Goal: Task Accomplishment & Management: Use online tool/utility

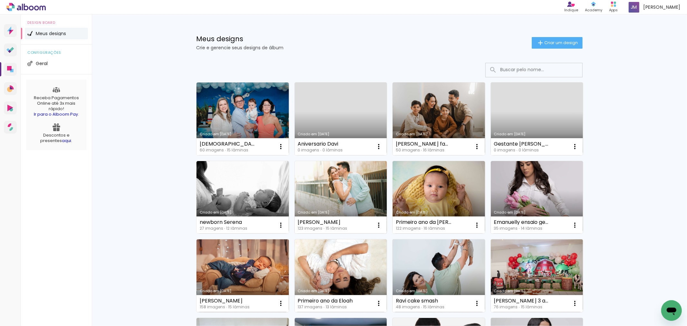
scroll to position [36, 0]
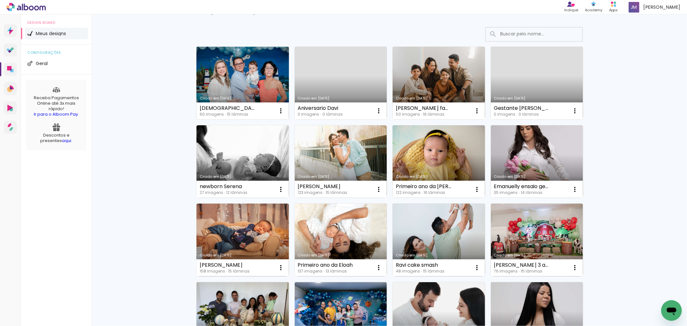
click at [260, 71] on link "Criado em [DATE]" at bounding box center [242, 83] width 92 height 73
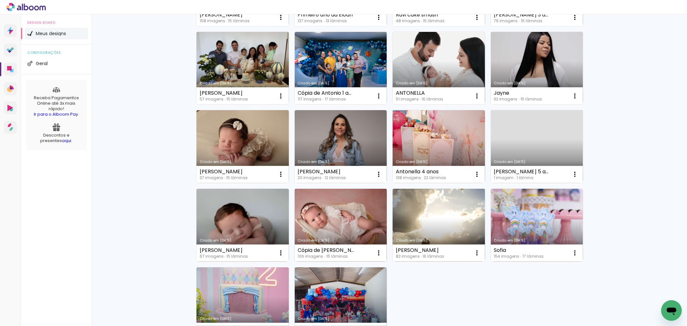
scroll to position [372, 0]
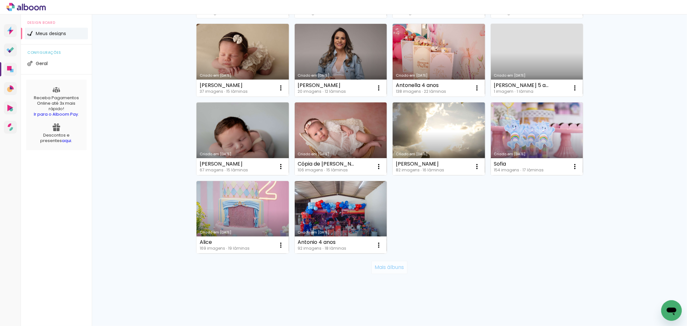
click at [0, 0] on slot "Mais álbuns" at bounding box center [0, 0] width 0 height 0
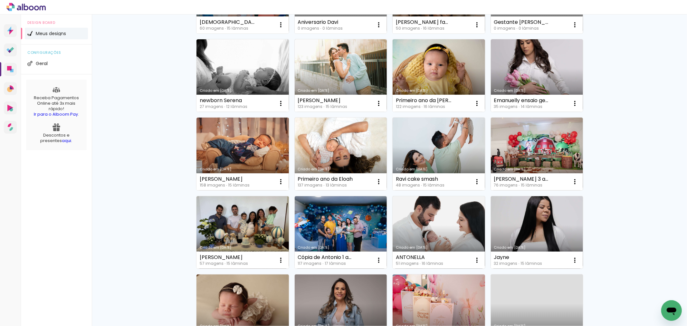
scroll to position [0, 0]
